Goal: Transaction & Acquisition: Purchase product/service

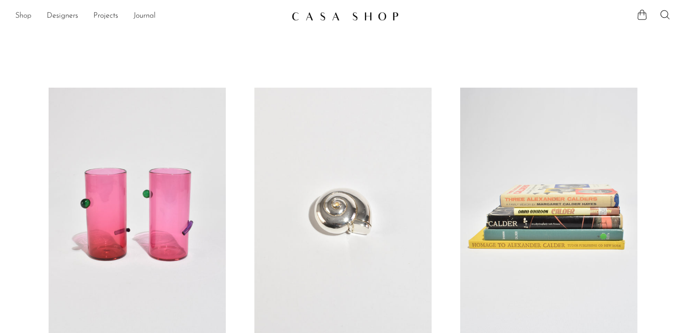
click at [22, 16] on link "Shop" at bounding box center [23, 16] width 16 height 12
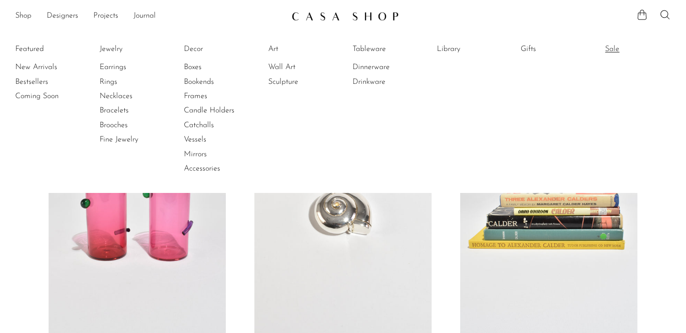
click at [607, 50] on link "Sale" at bounding box center [640, 49] width 71 height 10
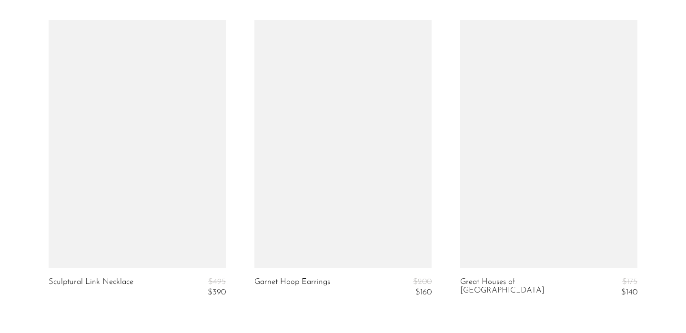
scroll to position [3585, 0]
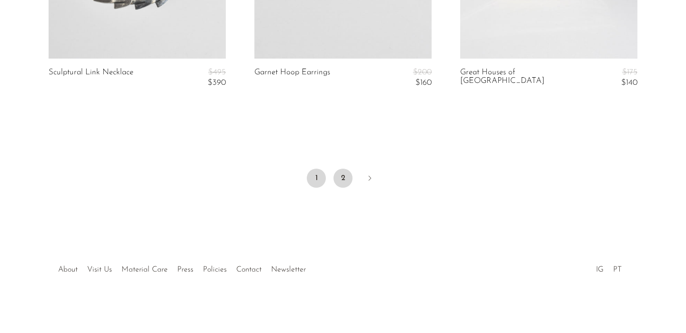
click at [349, 183] on link "2" at bounding box center [342, 178] width 19 height 19
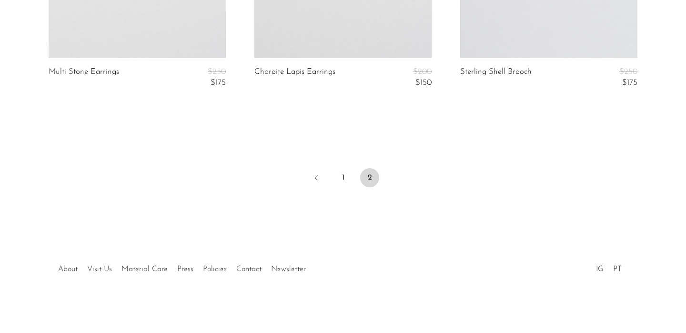
scroll to position [1256, 0]
